Goal: Information Seeking & Learning: Learn about a topic

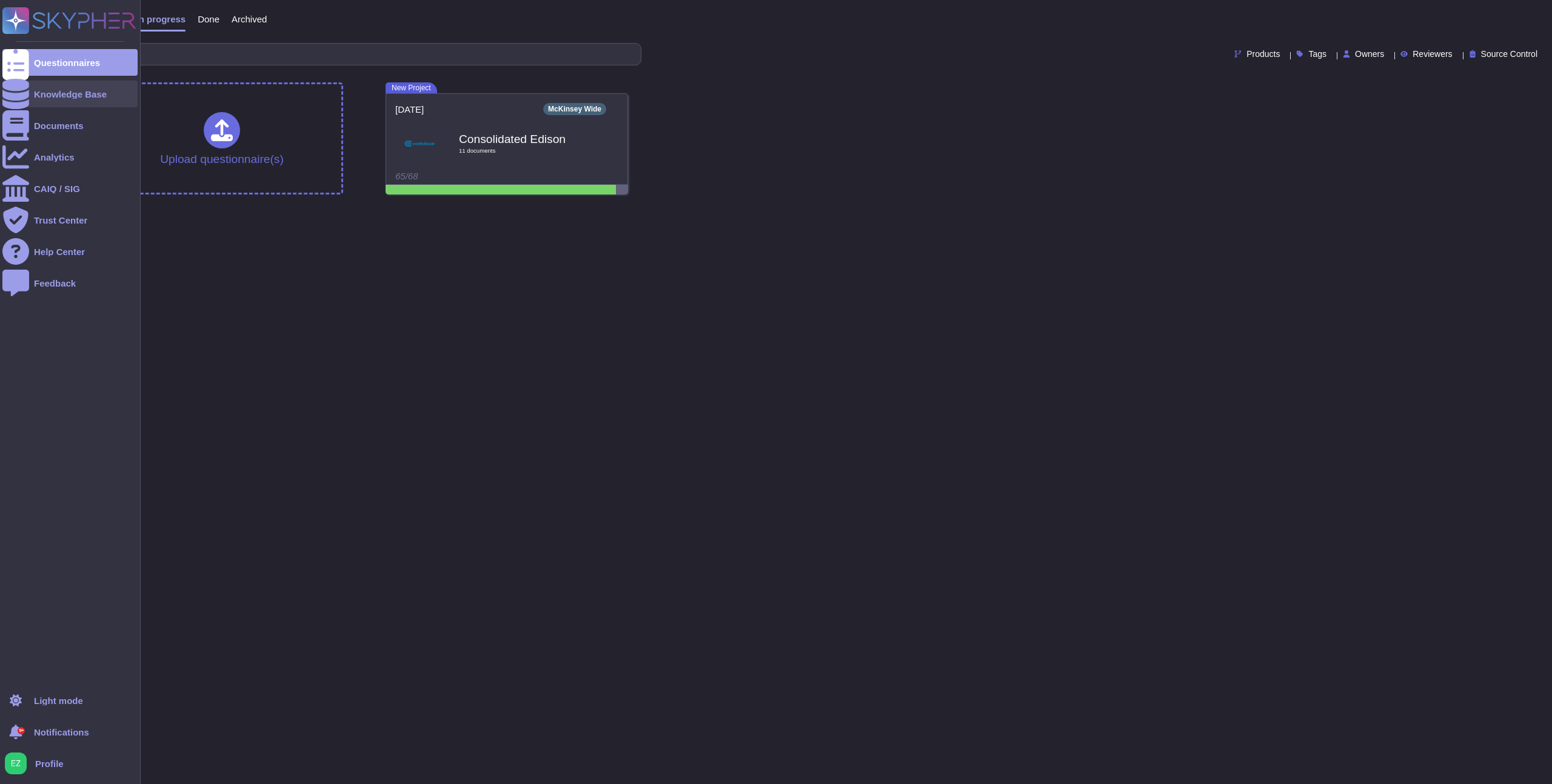
click at [34, 92] on div "Knowledge Base" at bounding box center [70, 94] width 73 height 9
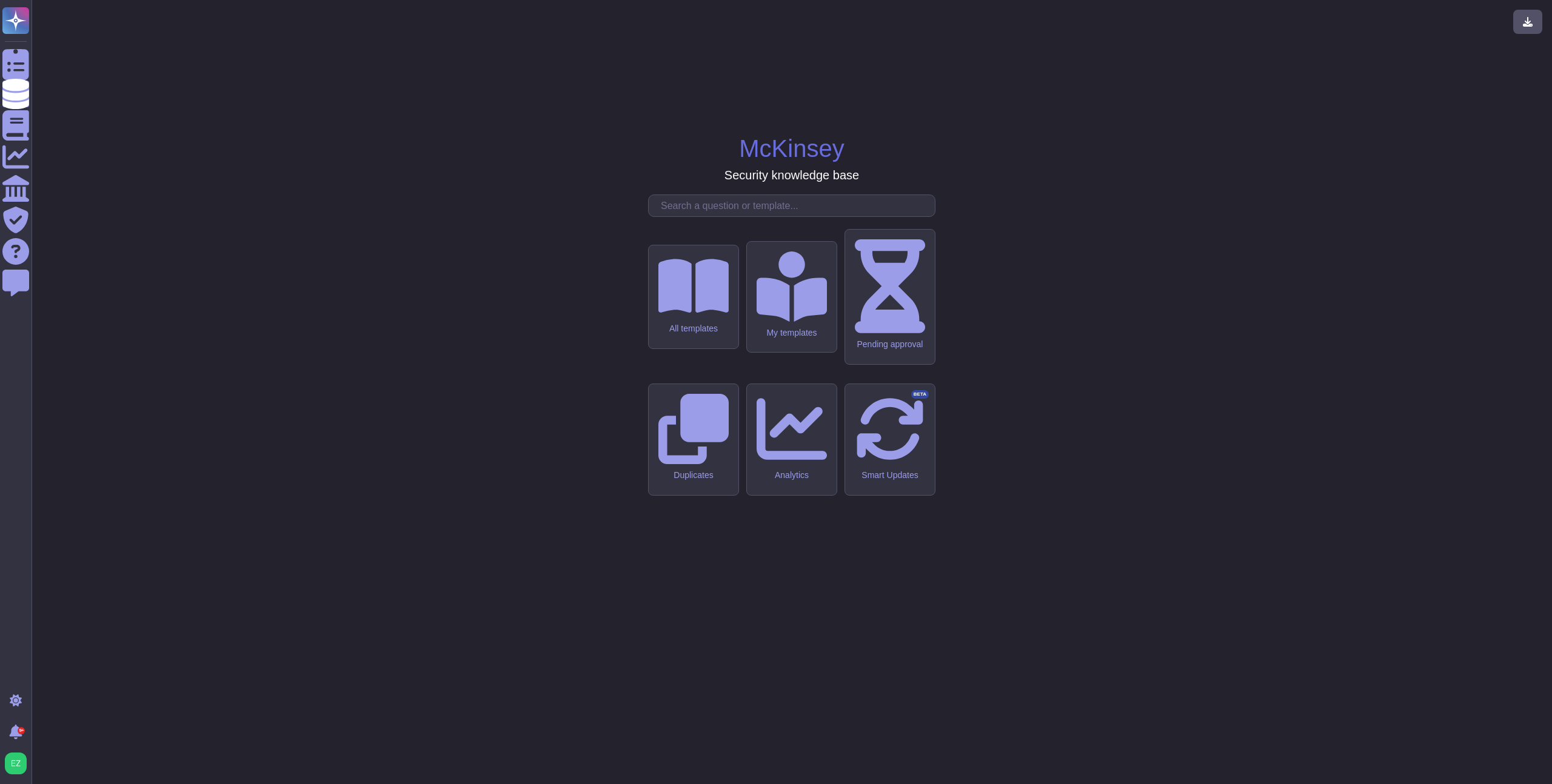
click at [806, 216] on input "text" at bounding box center [795, 206] width 281 height 21
